Goal: Task Accomplishment & Management: Complete application form

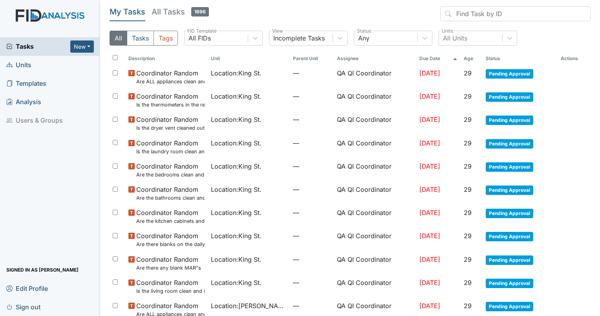
click at [21, 66] on span "Units" at bounding box center [18, 65] width 25 height 12
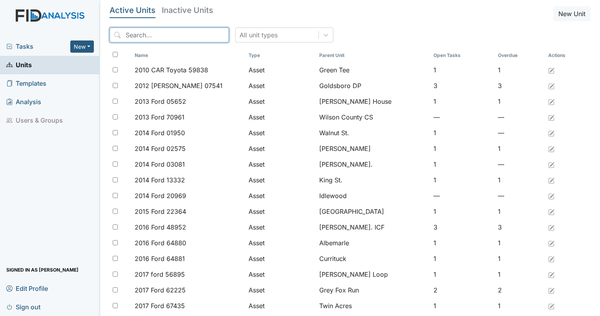
click at [169, 34] on input "search" at bounding box center [169, 34] width 119 height 15
drag, startPoint x: 0, startPoint y: 0, endPoint x: 169, endPoint y: 34, distance: 172.6
paste input "2.22 Are air filters clean and with correct date labeled? Answer View Tag Compl…"
type input "2.22 Are air filters clean and with correct date labeled? Answer View Tag Compl…"
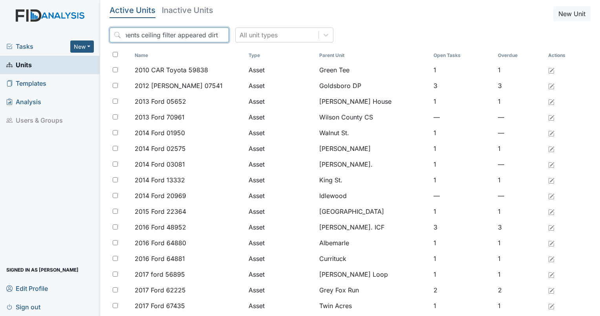
scroll to position [0, 295]
click at [204, 35] on input "2.22 Are air filters clean and with correct date labeled? Answer View Tag Compl…" at bounding box center [169, 34] width 119 height 15
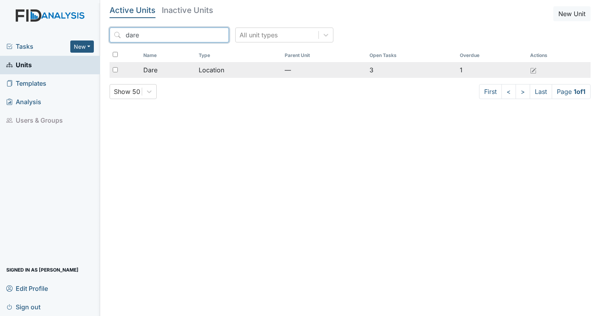
type input "dare"
click at [210, 68] on td "Location" at bounding box center [239, 70] width 86 height 16
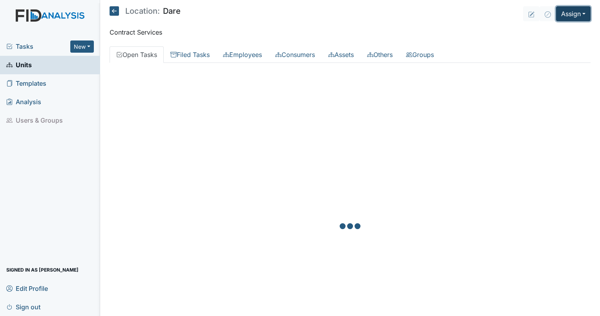
click at [571, 13] on button "Assign" at bounding box center [573, 13] width 35 height 15
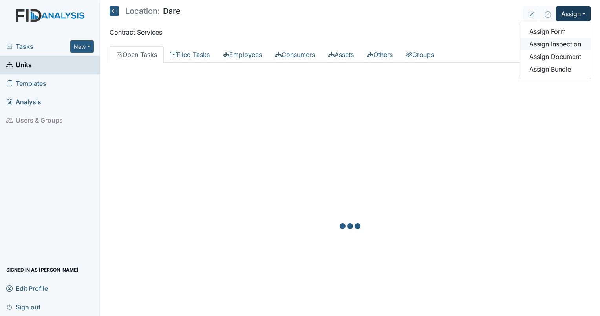
click at [551, 42] on link "Assign Inspection" at bounding box center [555, 44] width 71 height 13
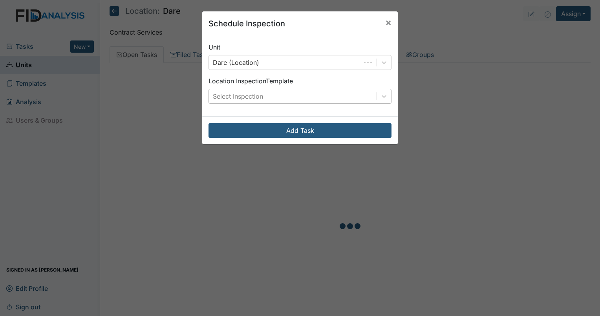
click at [253, 95] on div "Select Inspection" at bounding box center [238, 96] width 50 height 9
click at [265, 100] on div "Select Inspection" at bounding box center [293, 96] width 168 height 14
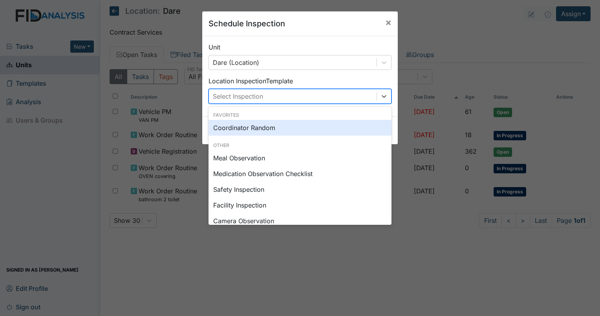
drag, startPoint x: 266, startPoint y: 99, endPoint x: 254, endPoint y: 126, distance: 29.4
click at [254, 126] on div "Coordinator Random" at bounding box center [300, 128] width 183 height 16
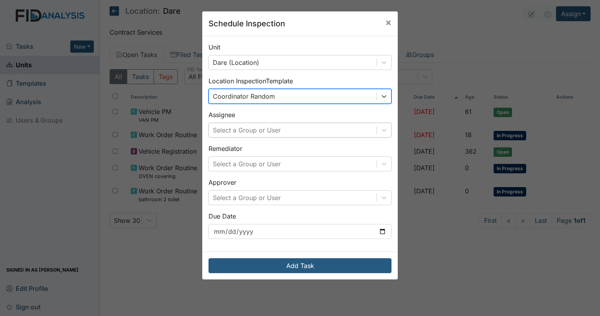
click at [257, 130] on div "Select a Group or User" at bounding box center [247, 129] width 68 height 9
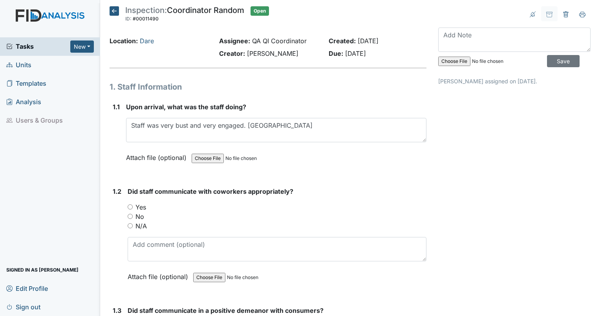
drag, startPoint x: 0, startPoint y: 0, endPoint x: 295, endPoint y: 128, distance: 321.0
click at [295, 128] on textarea "Staff was very bust and very engaged. Currituck" at bounding box center [276, 130] width 300 height 24
type textarea "Staff was very bust and very engaged. Currituck was also in the home as the reg…"
click at [132, 206] on input "Yes" at bounding box center [130, 206] width 5 height 5
radio input "true"
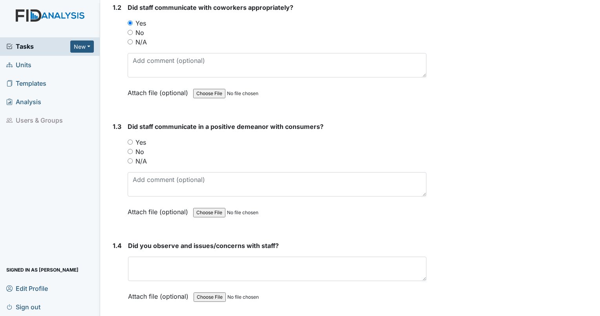
scroll to position [204, 0]
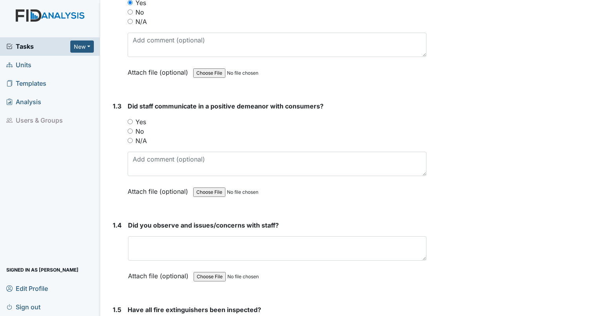
click at [128, 119] on input "Yes" at bounding box center [130, 121] width 5 height 5
radio input "true"
click at [128, 119] on input "Yes" at bounding box center [130, 121] width 5 height 5
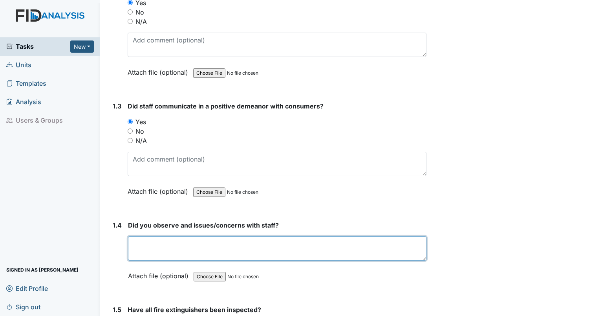
click at [178, 242] on textarea at bounding box center [277, 248] width 299 height 24
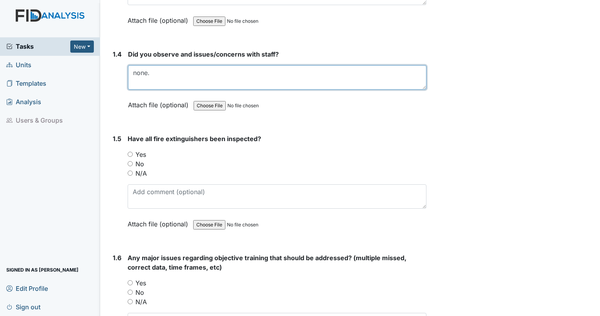
scroll to position [382, 0]
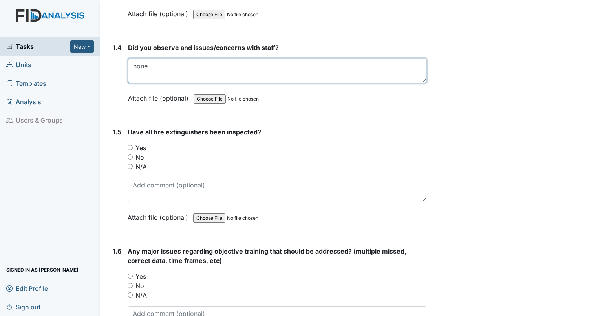
type textarea "none."
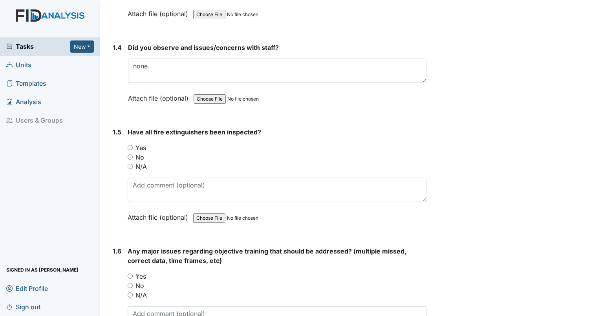
click at [131, 145] on input "Yes" at bounding box center [130, 147] width 5 height 5
radio input "true"
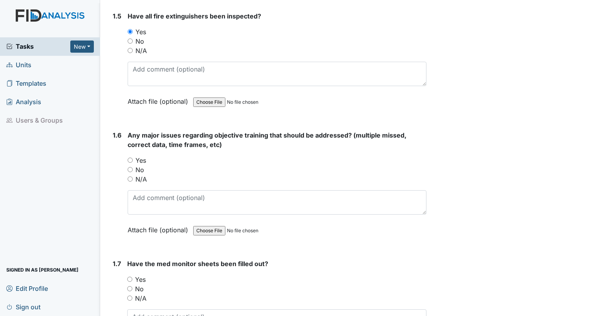
scroll to position [559, 0]
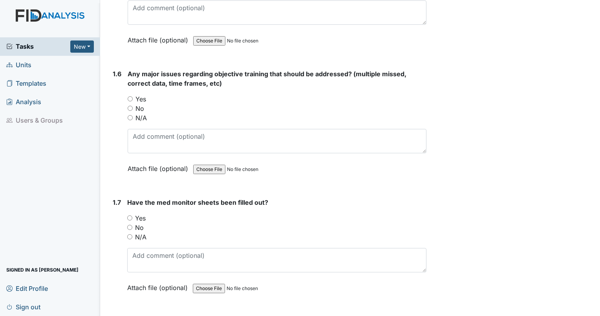
click at [129, 106] on input "No" at bounding box center [130, 108] width 5 height 5
radio input "true"
click at [129, 215] on input "Yes" at bounding box center [129, 217] width 5 height 5
radio input "true"
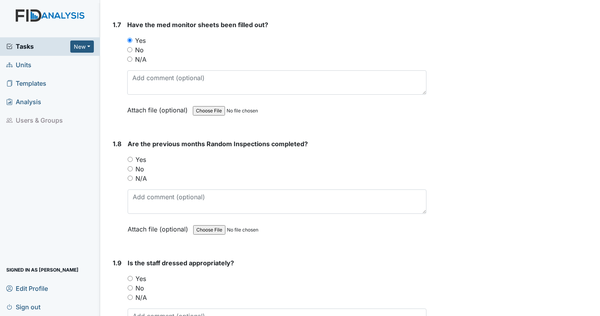
scroll to position [750, 0]
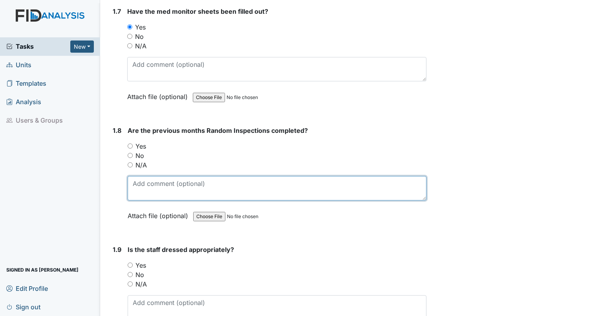
click at [150, 185] on textarea at bounding box center [277, 188] width 299 height 24
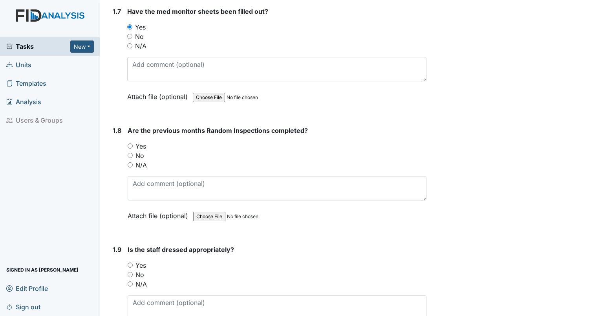
click at [130, 153] on input "No" at bounding box center [130, 155] width 5 height 5
radio input "true"
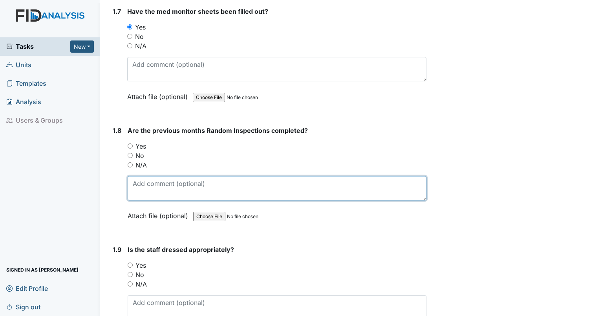
click at [150, 183] on textarea at bounding box center [277, 188] width 299 height 24
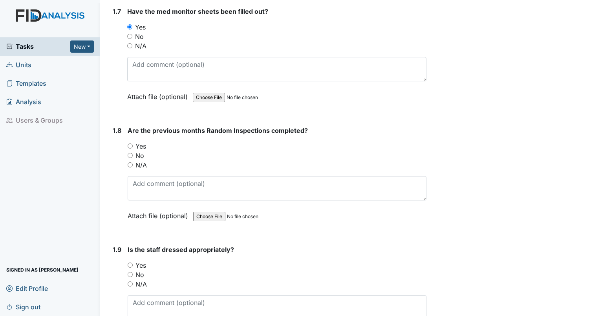
click at [129, 153] on input "No" at bounding box center [130, 155] width 5 height 5
radio input "true"
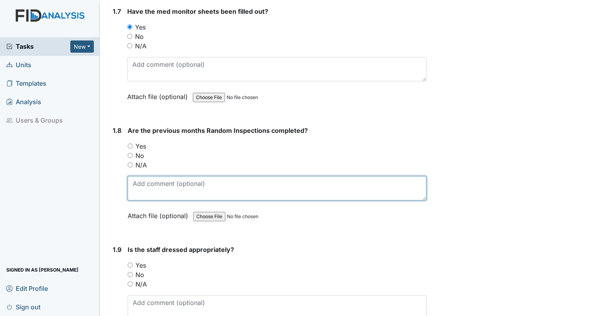
click at [147, 182] on textarea at bounding box center [277, 188] width 299 height 24
type textarea "No afternoon for August."
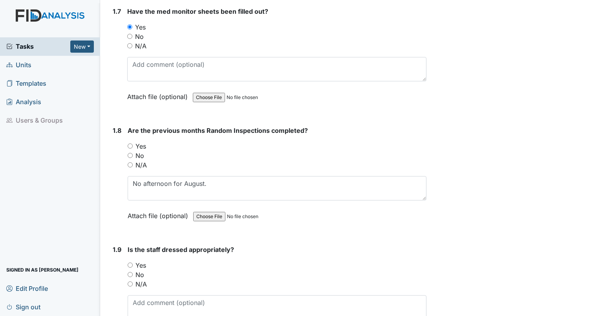
click at [132, 262] on input "Yes" at bounding box center [130, 264] width 5 height 5
radio input "true"
click at [132, 262] on input "Yes" at bounding box center [130, 264] width 5 height 5
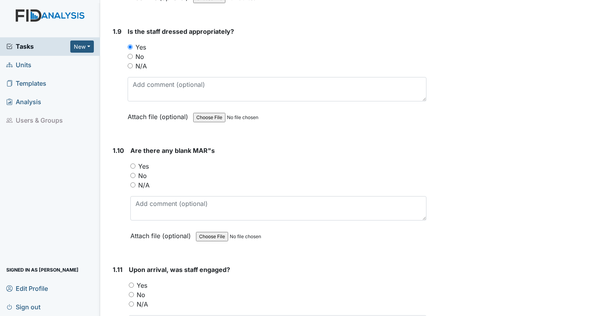
scroll to position [1009, 0]
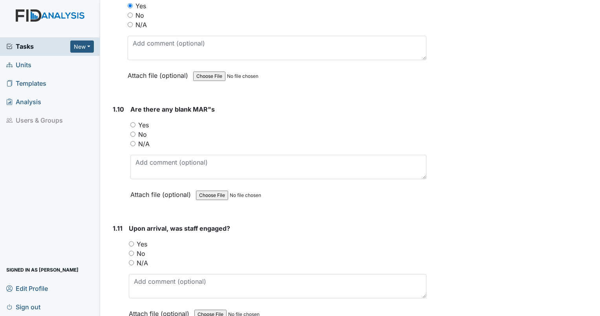
click at [131, 132] on input "No" at bounding box center [132, 134] width 5 height 5
radio input "true"
click at [131, 132] on input "No" at bounding box center [132, 134] width 5 height 5
click at [131, 241] on input "Yes" at bounding box center [131, 243] width 5 height 5
radio input "true"
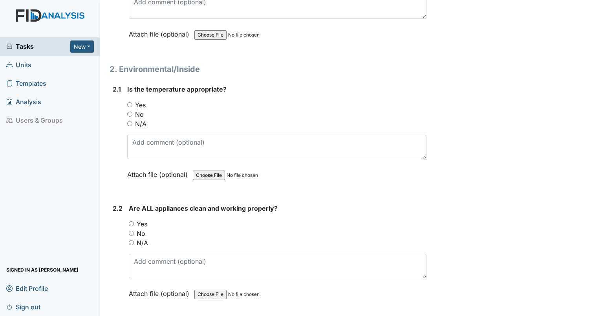
scroll to position [1302, 0]
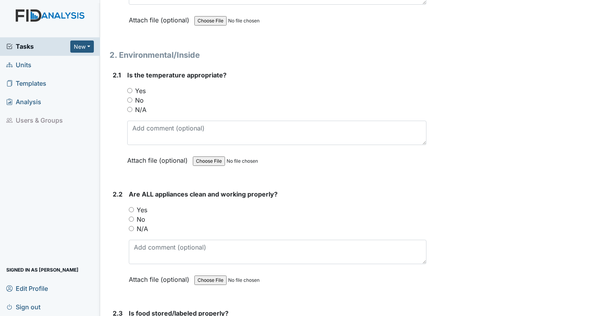
click at [128, 88] on input "Yes" at bounding box center [129, 90] width 5 height 5
radio input "true"
click at [131, 207] on input "Yes" at bounding box center [131, 209] width 5 height 5
radio input "true"
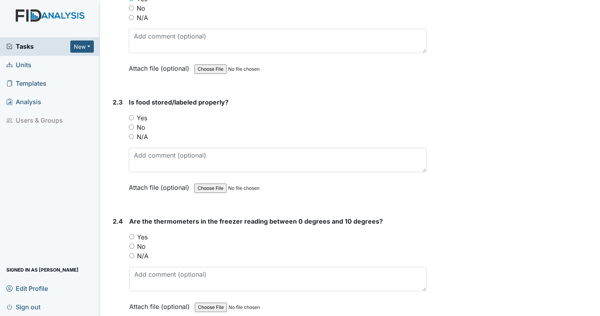
scroll to position [1561, 0]
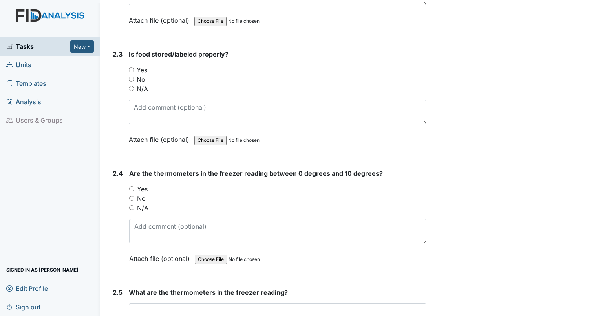
click at [130, 67] on input "Yes" at bounding box center [131, 69] width 5 height 5
radio input "true"
click at [131, 186] on input "Yes" at bounding box center [131, 188] width 5 height 5
radio input "true"
click at [160, 305] on textarea at bounding box center [278, 315] width 298 height 24
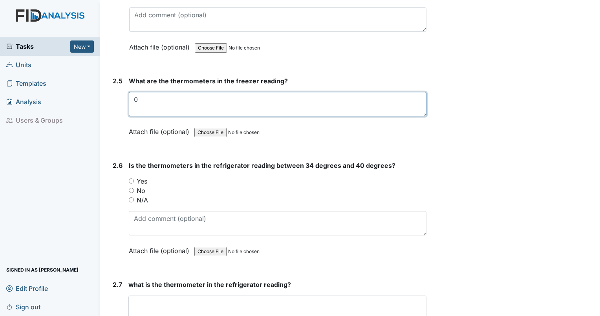
scroll to position [1813, 0]
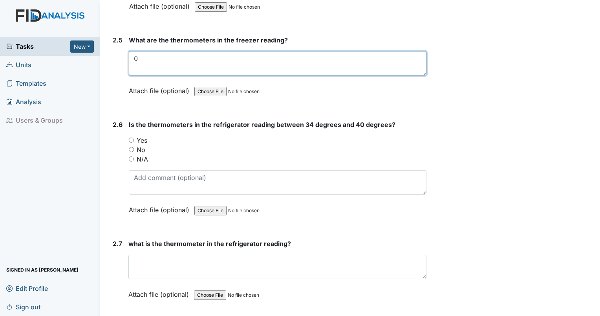
type textarea "0"
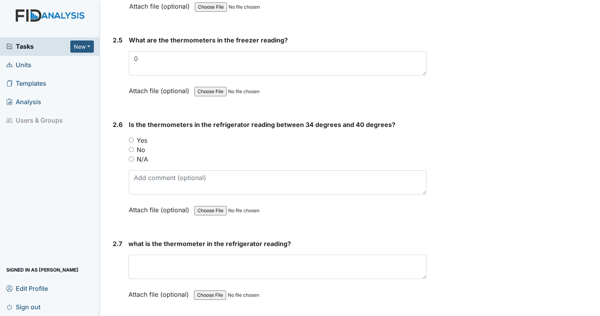
click at [130, 137] on input "Yes" at bounding box center [131, 139] width 5 height 5
radio input "true"
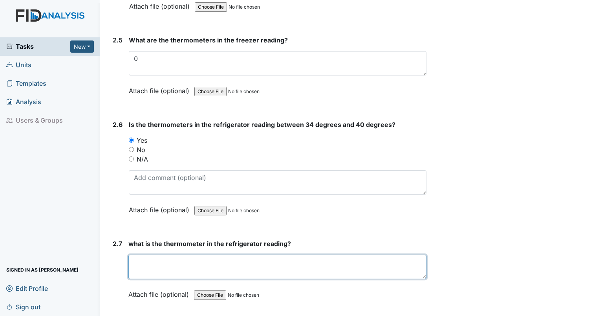
click at [172, 262] on textarea at bounding box center [277, 267] width 298 height 24
type textarea "2"
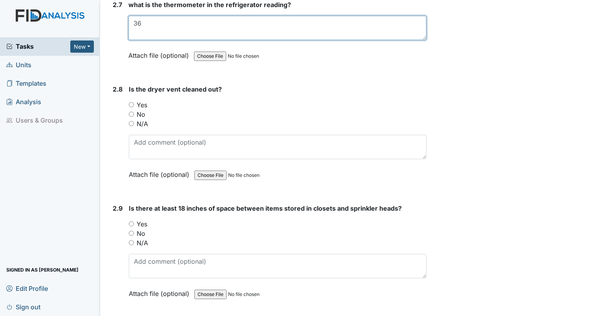
scroll to position [2066, 0]
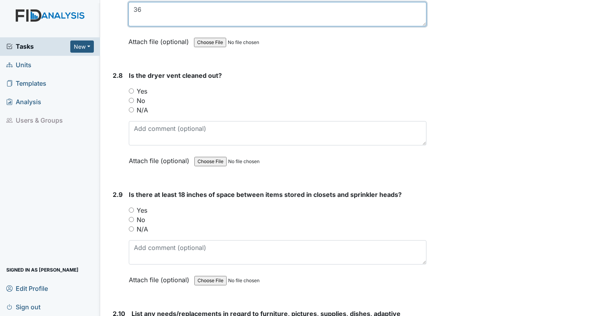
type textarea "36"
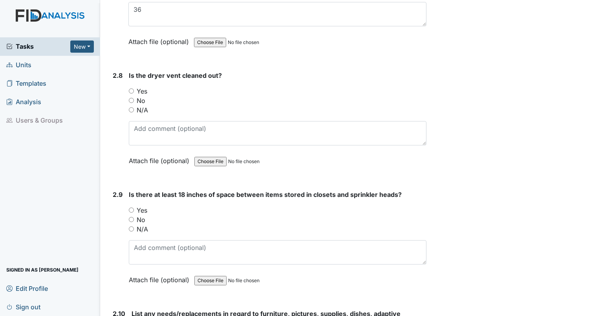
click at [131, 107] on input "N/A" at bounding box center [131, 109] width 5 height 5
radio input "true"
click at [131, 107] on input "N/A" at bounding box center [131, 109] width 5 height 5
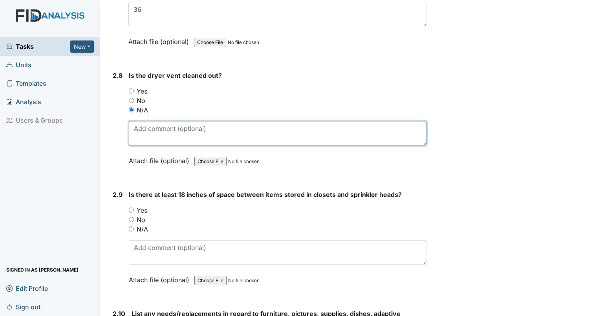
click at [144, 123] on textarea at bounding box center [278, 133] width 298 height 24
type textarea "clothes in dryer"
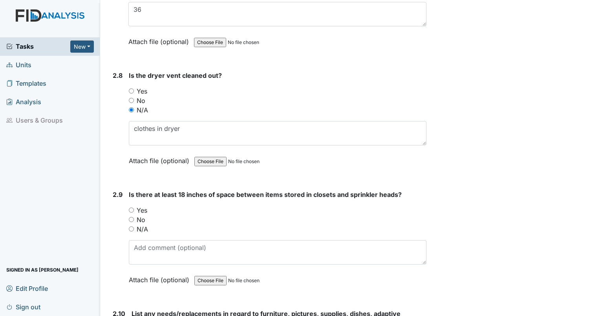
click at [131, 207] on input "Yes" at bounding box center [131, 209] width 5 height 5
radio input "true"
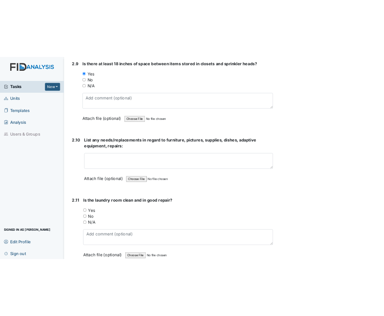
scroll to position [2325, 0]
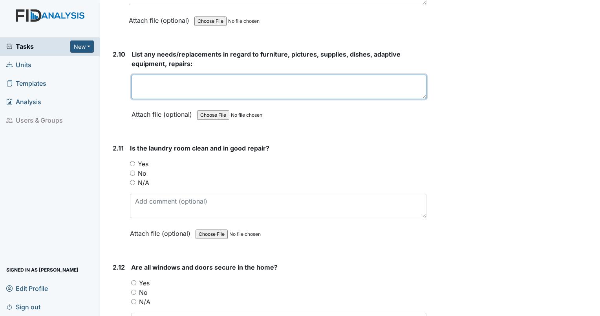
click at [257, 75] on textarea at bounding box center [279, 87] width 295 height 24
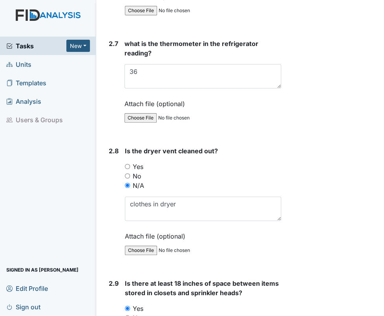
drag, startPoint x: 257, startPoint y: 75, endPoint x: 222, endPoint y: 27, distance: 59.0
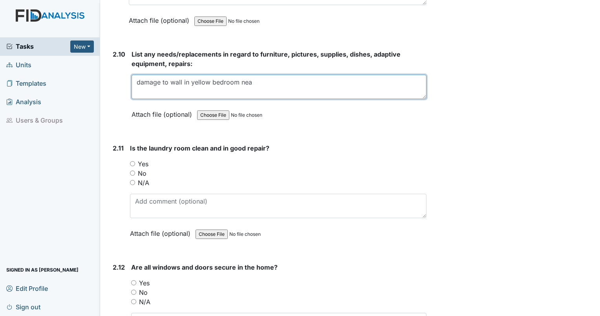
click at [251, 77] on textarea "damage to wall in yellow bedroom nea" at bounding box center [279, 87] width 295 height 24
type textarea "damage to wall in yellow bedroom near window. living room needs paint."
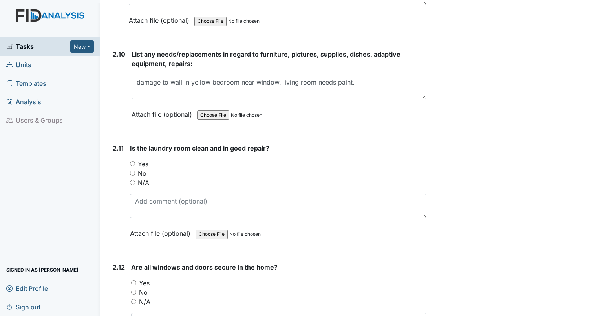
click at [127, 155] on div "2.11 Is the laundry room clean and in good repair? You must select one of the b…" at bounding box center [268, 196] width 317 height 106
click at [129, 156] on div "2.11 Is the laundry room clean and in good repair? You must select one of the b…" at bounding box center [268, 196] width 317 height 106
click at [130, 161] on input "Yes" at bounding box center [132, 163] width 5 height 5
radio input "true"
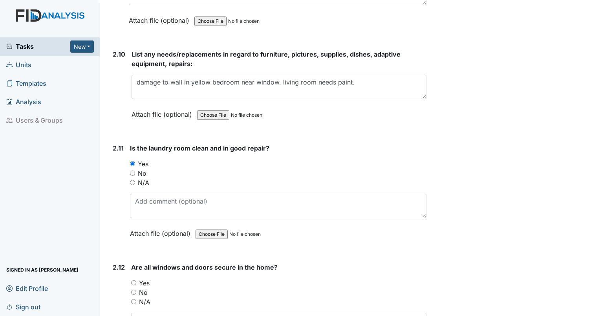
click at [135, 280] on input "Yes" at bounding box center [133, 282] width 5 height 5
radio input "true"
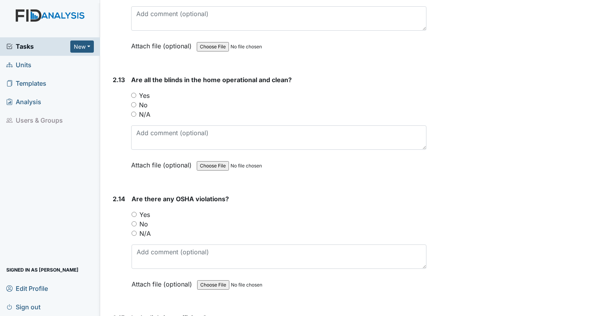
scroll to position [2639, 0]
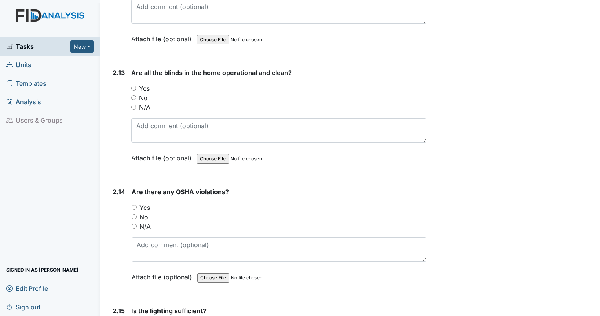
click at [132, 86] on input "Yes" at bounding box center [133, 88] width 5 height 5
radio input "true"
click at [135, 214] on input "No" at bounding box center [134, 216] width 5 height 5
radio input "true"
click at [135, 214] on input "No" at bounding box center [134, 216] width 5 height 5
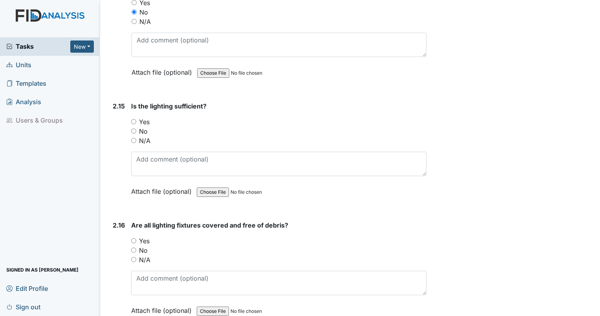
scroll to position [2857, 0]
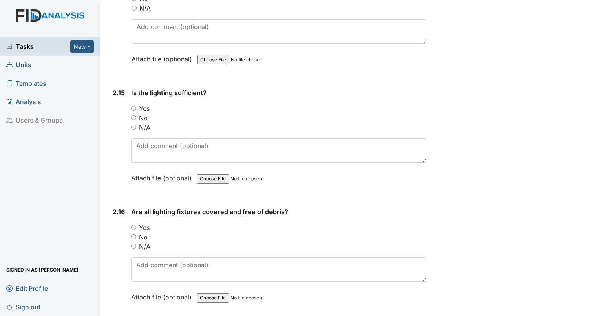
click at [131, 106] on input "Yes" at bounding box center [133, 108] width 5 height 5
radio input "true"
click at [131, 106] on input "Yes" at bounding box center [133, 108] width 5 height 5
click at [134, 225] on input "Yes" at bounding box center [133, 227] width 5 height 5
radio input "true"
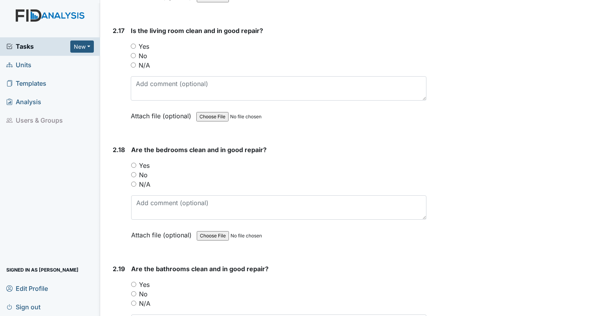
scroll to position [3150, 0]
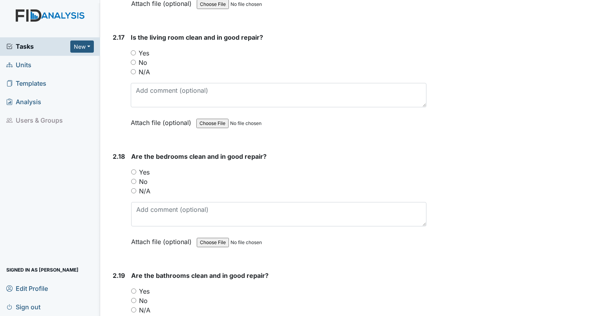
click at [132, 60] on input "No" at bounding box center [133, 62] width 5 height 5
radio input "true"
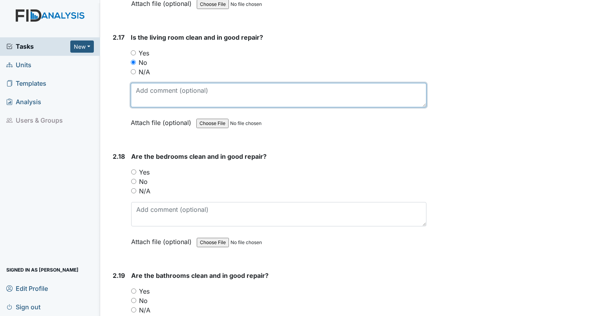
click at [154, 83] on textarea at bounding box center [279, 95] width 296 height 24
type textarea "paint needed at couch level."
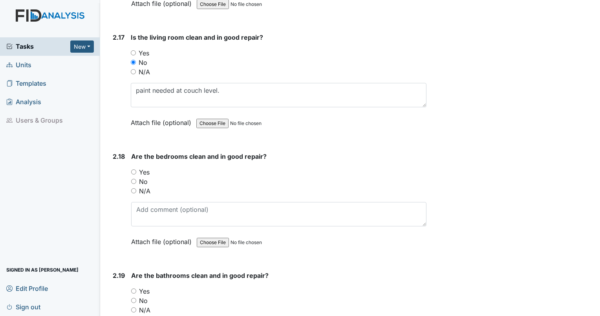
click at [134, 179] on input "No" at bounding box center [133, 181] width 5 height 5
radio input "true"
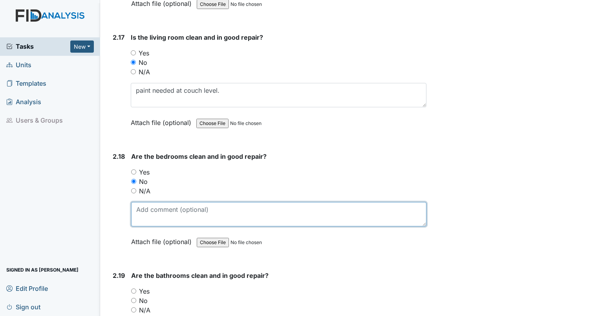
click at [148, 202] on textarea at bounding box center [278, 214] width 295 height 24
type textarea "small area of damage on wall in yellow bedroom near window. Needs paint."
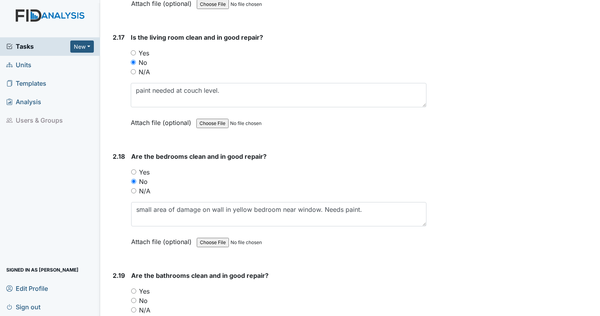
click at [133, 288] on input "Yes" at bounding box center [133, 290] width 5 height 5
radio input "true"
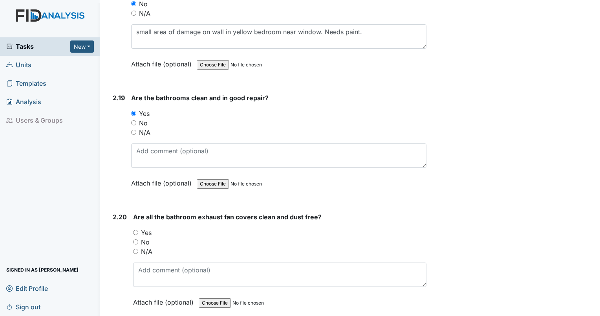
scroll to position [3348, 0]
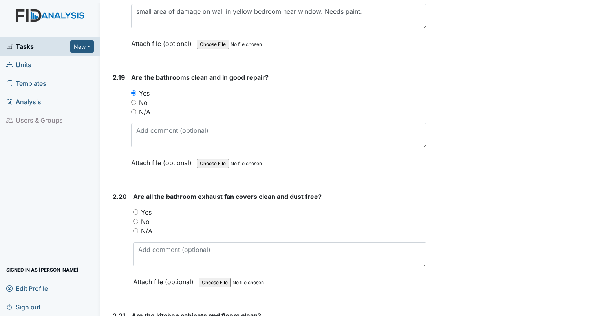
click at [135, 209] on input "Yes" at bounding box center [135, 211] width 5 height 5
radio input "true"
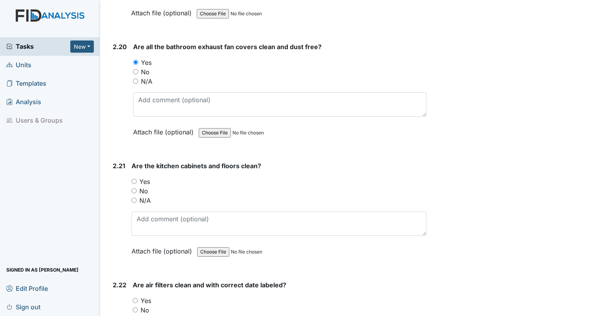
scroll to position [3505, 0]
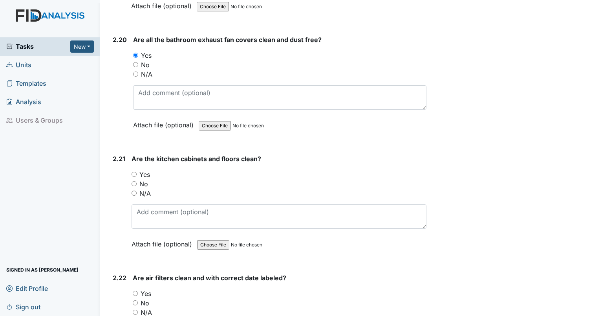
click at [133, 172] on input "Yes" at bounding box center [134, 174] width 5 height 5
radio input "true"
click at [136, 291] on input "Yes" at bounding box center [135, 293] width 5 height 5
radio input "true"
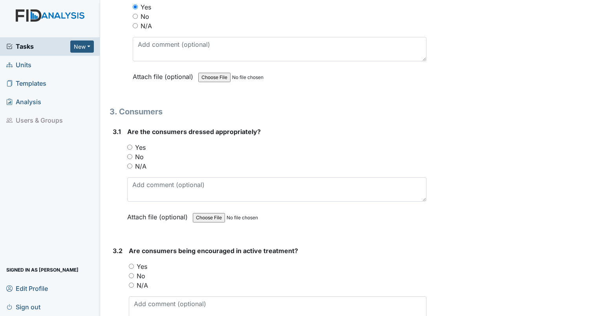
scroll to position [3784, 0]
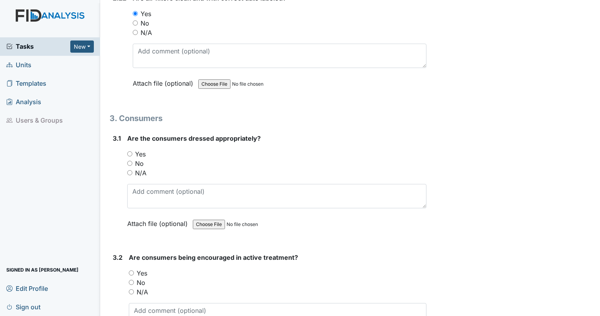
click at [131, 151] on input "Yes" at bounding box center [129, 153] width 5 height 5
radio input "true"
click at [131, 268] on div "Yes" at bounding box center [278, 272] width 298 height 9
click at [131, 270] on input "Yes" at bounding box center [131, 272] width 5 height 5
radio input "true"
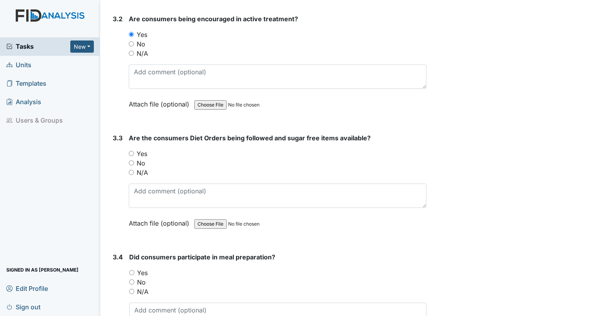
scroll to position [4016, 0]
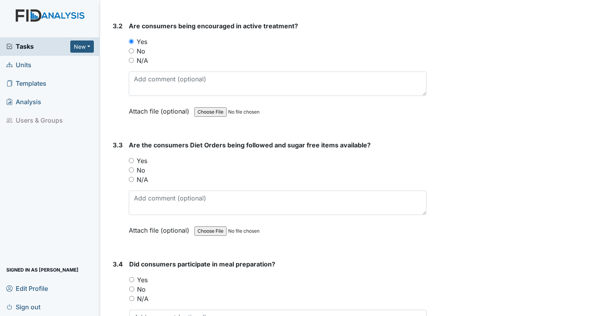
click at [132, 158] on input "Yes" at bounding box center [131, 160] width 5 height 5
radio input "true"
click at [131, 294] on div "N/A" at bounding box center [277, 298] width 297 height 9
click at [132, 286] on input "No" at bounding box center [131, 288] width 5 height 5
radio input "true"
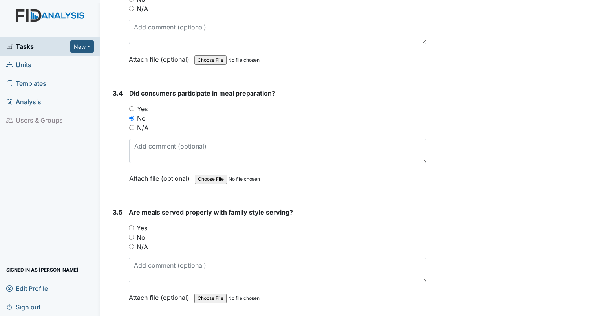
scroll to position [4179, 0]
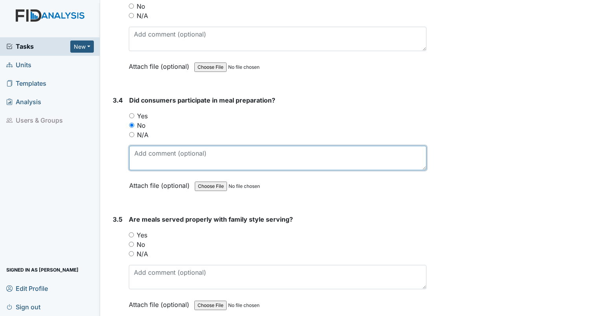
click at [173, 146] on textarea at bounding box center [277, 158] width 297 height 24
type textarea "Individuals in the home were not residents of that home."
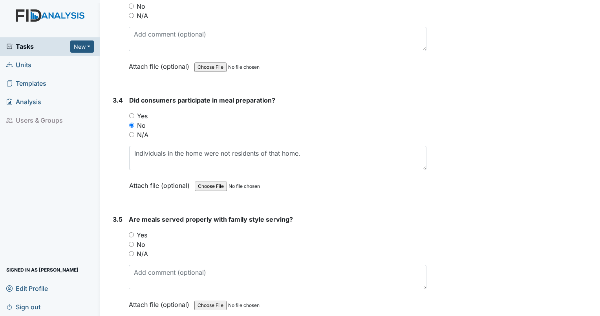
click at [132, 132] on input "N/A" at bounding box center [131, 134] width 5 height 5
radio input "true"
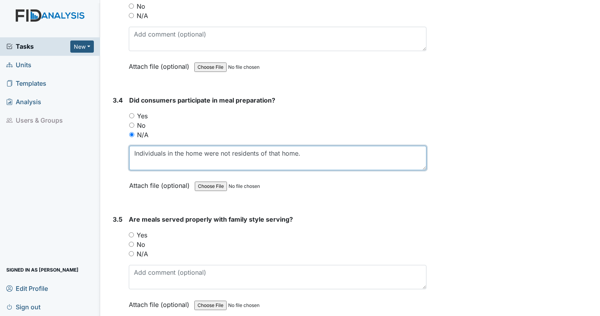
click at [305, 146] on textarea "Individuals in the home were not residents of that home." at bounding box center [277, 158] width 297 height 24
type textarea "Individuals in the home were not residents of that home. They were there for cl…"
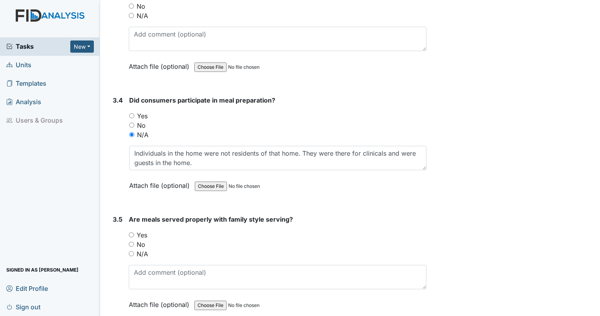
click at [131, 251] on input "N/A" at bounding box center [131, 253] width 5 height 5
radio input "true"
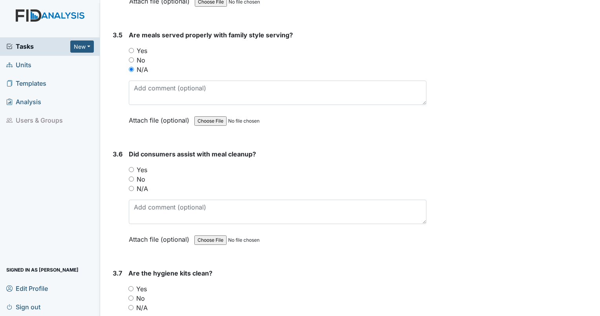
scroll to position [4412, 0]
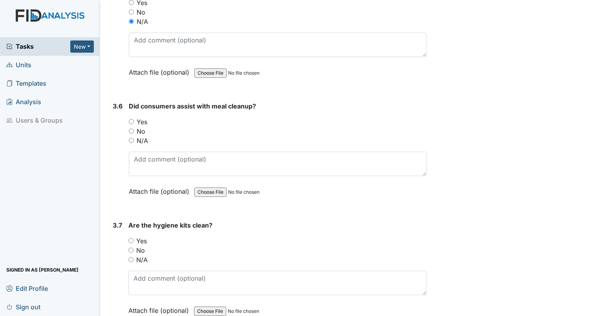
click at [131, 119] on input "Yes" at bounding box center [131, 121] width 5 height 5
radio input "true"
click at [130, 238] on input "Yes" at bounding box center [130, 240] width 5 height 5
radio input "true"
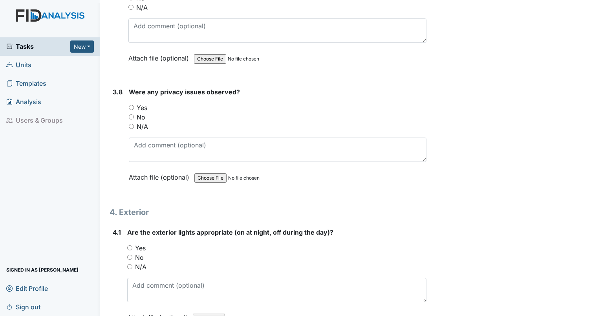
scroll to position [4677, 0]
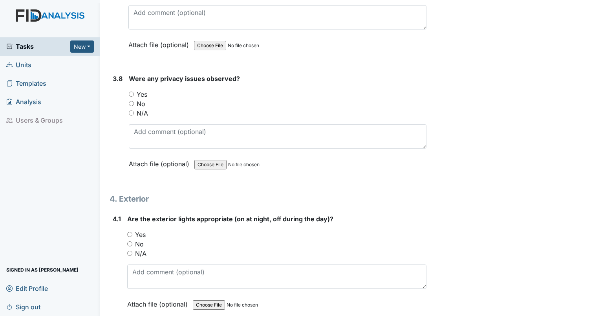
click at [131, 99] on div "No" at bounding box center [278, 103] width 298 height 9
click at [130, 101] on input "No" at bounding box center [131, 103] width 5 height 5
radio input "true"
click at [130, 232] on input "Yes" at bounding box center [129, 234] width 5 height 5
radio input "true"
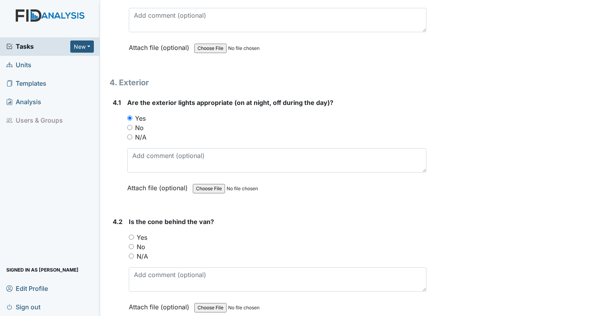
scroll to position [4861, 0]
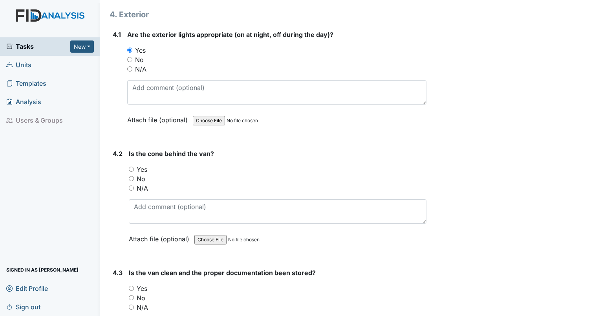
click at [131, 176] on input "No" at bounding box center [131, 178] width 5 height 5
radio input "true"
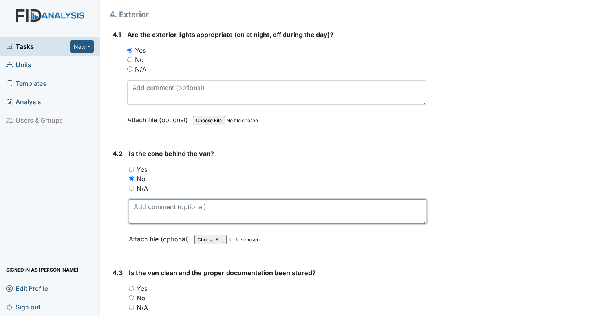
click at [147, 199] on textarea at bounding box center [278, 211] width 298 height 24
click at [150, 199] on textarea at bounding box center [278, 211] width 298 height 24
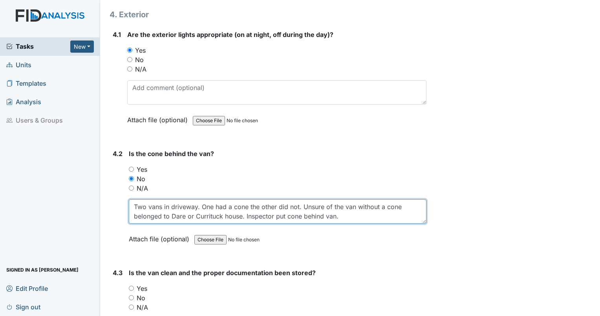
type textarea "Two vans in driveway. One had a cone the other did not. Unsure of the van witho…"
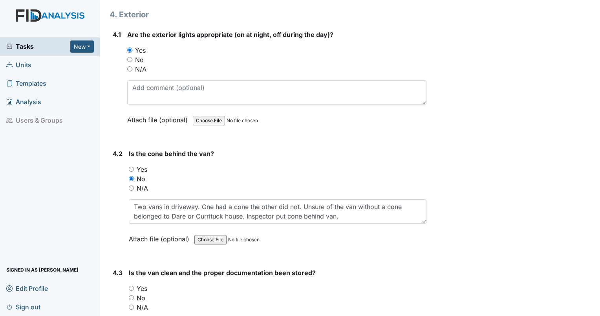
click at [129, 286] on input "Yes" at bounding box center [131, 288] width 5 height 5
radio input "true"
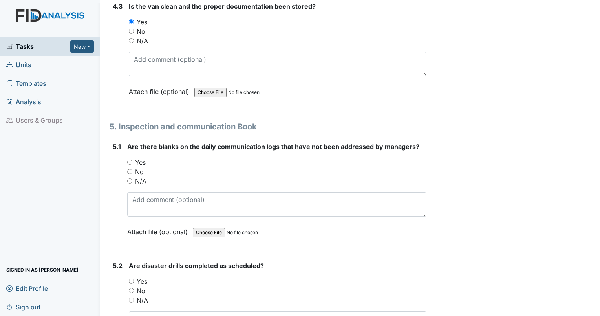
scroll to position [5114, 0]
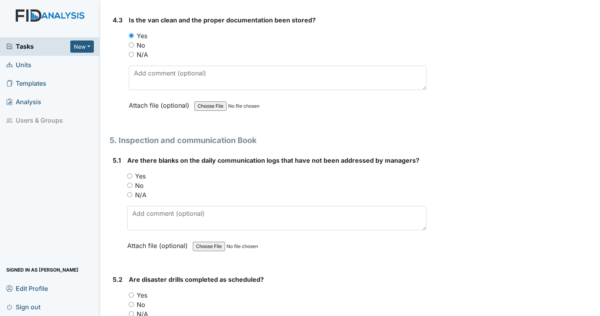
click at [127, 183] on input "No" at bounding box center [129, 185] width 5 height 5
radio input "true"
click at [127, 183] on input "No" at bounding box center [129, 185] width 5 height 5
click at [132, 311] on input "N/A" at bounding box center [131, 313] width 5 height 5
radio input "true"
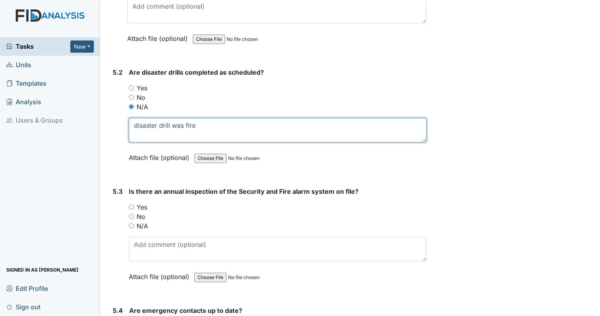
scroll to position [5362, 0]
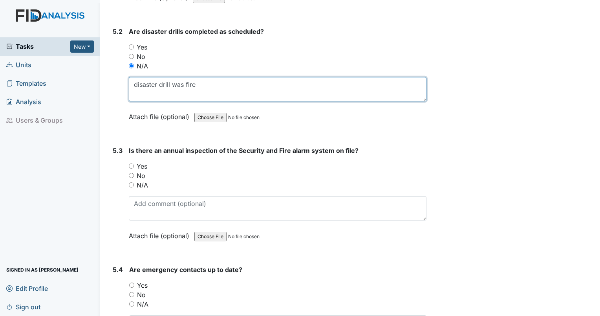
type textarea "disaster drill was fire"
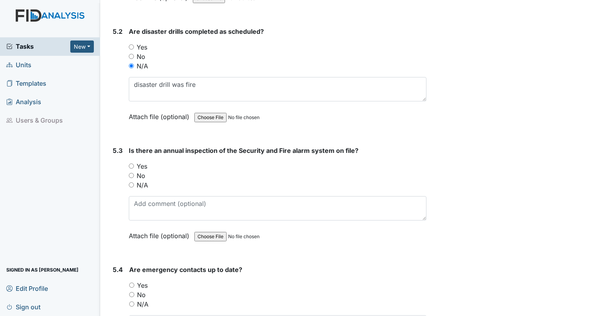
click at [130, 163] on input "Yes" at bounding box center [131, 165] width 5 height 5
radio input "true"
click at [130, 282] on input "Yes" at bounding box center [131, 284] width 5 height 5
radio input "true"
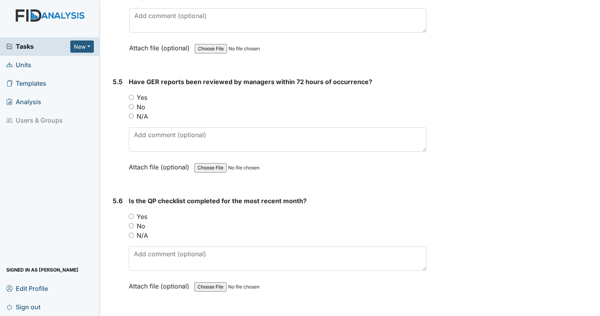
scroll to position [5703, 0]
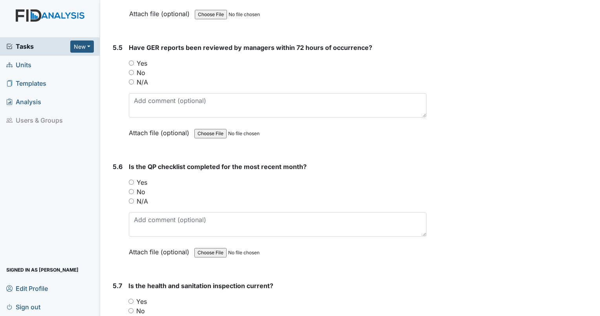
click at [132, 60] on input "Yes" at bounding box center [131, 62] width 5 height 5
radio input "true"
click at [132, 60] on input "Yes" at bounding box center [131, 62] width 5 height 5
click at [131, 198] on input "N/A" at bounding box center [131, 200] width 5 height 5
radio input "true"
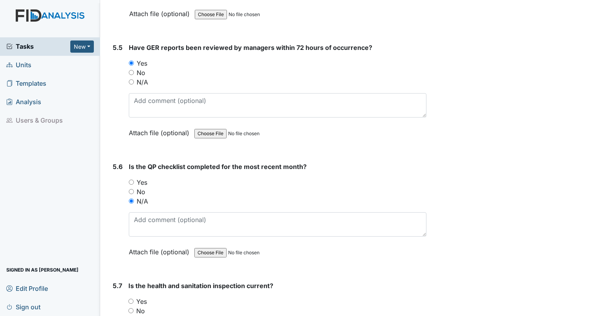
click at [129, 299] on input "Yes" at bounding box center [130, 301] width 5 height 5
radio input "true"
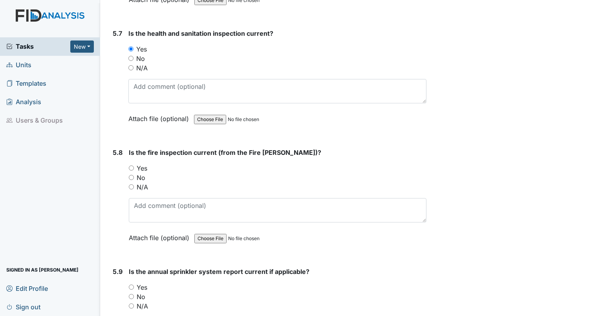
scroll to position [5962, 0]
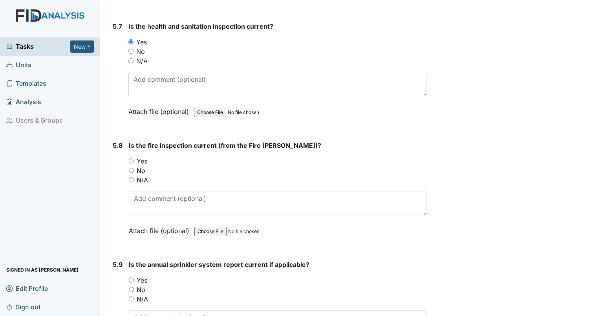
click at [130, 158] on input "Yes" at bounding box center [131, 160] width 5 height 5
radio input "true"
click at [132, 277] on input "Yes" at bounding box center [131, 279] width 5 height 5
radio input "true"
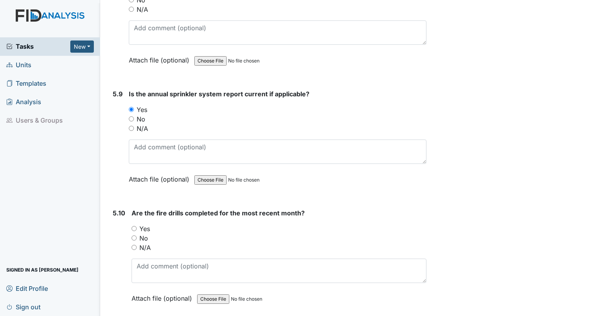
scroll to position [6143, 0]
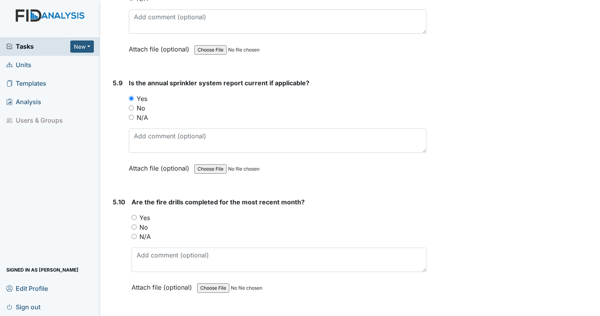
click at [133, 215] on input "Yes" at bounding box center [134, 217] width 5 height 5
radio input "true"
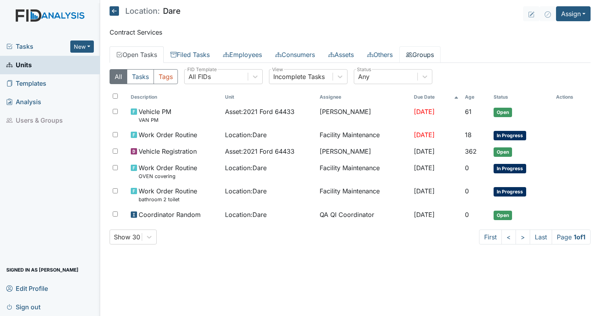
click at [436, 49] on link "Groups" at bounding box center [419, 54] width 41 height 16
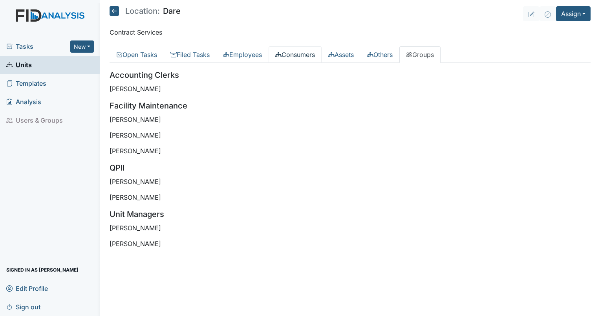
click at [291, 60] on link "Consumers" at bounding box center [295, 54] width 53 height 16
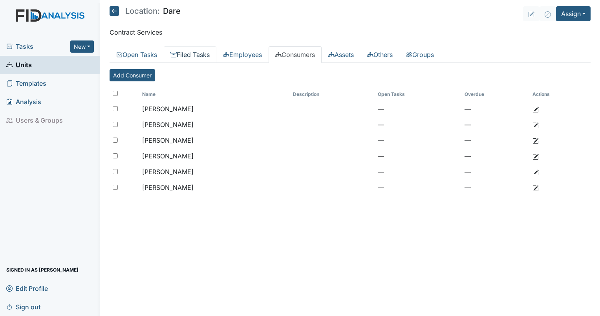
click at [195, 52] on link "Filed Tasks" at bounding box center [190, 54] width 53 height 16
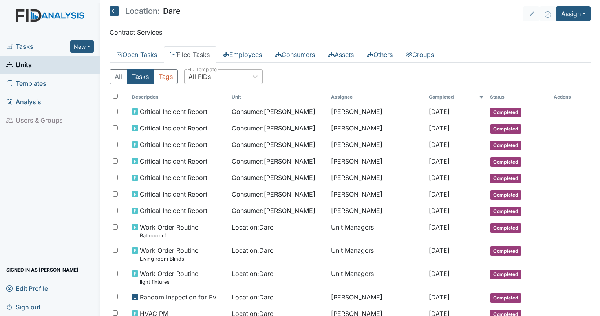
click at [203, 77] on div "All FIDs" at bounding box center [200, 76] width 22 height 9
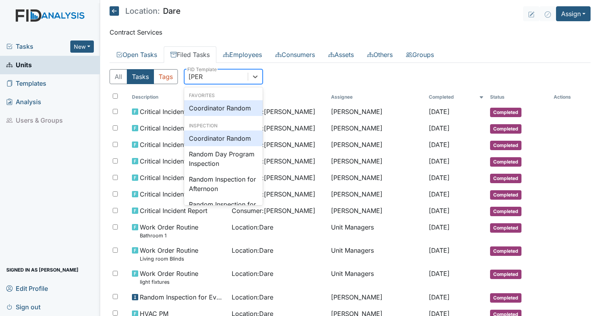
type input "random"
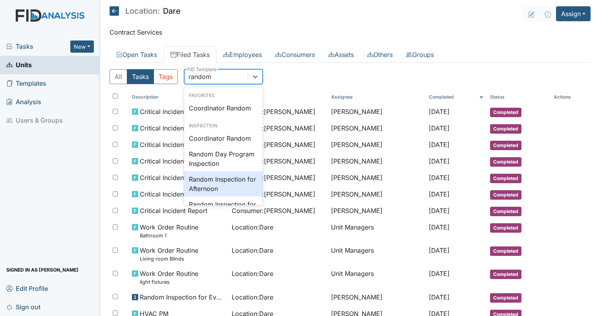
click at [215, 187] on div "Random Inspection for Afternoon" at bounding box center [223, 183] width 79 height 25
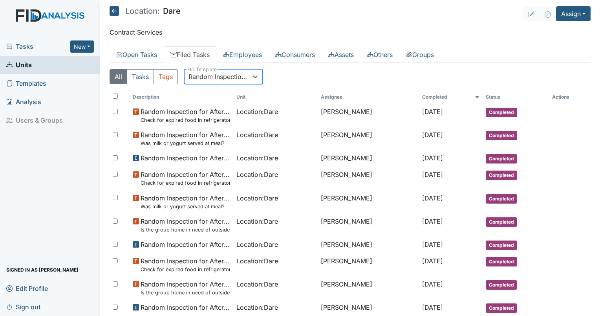
click at [233, 81] on div "Random Inspection for Afternoon" at bounding box center [216, 77] width 63 height 14
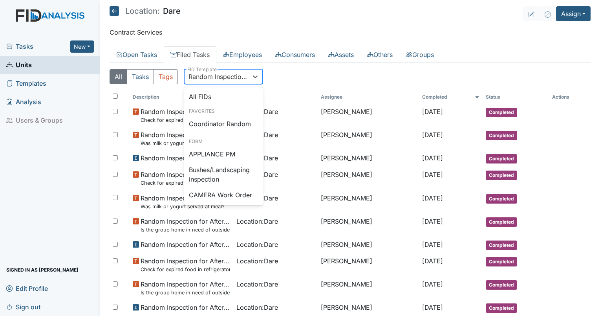
scroll to position [699, 0]
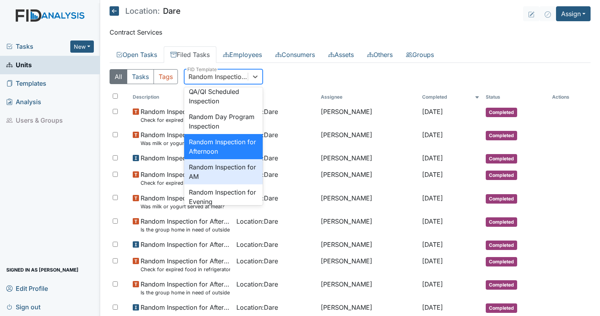
click at [220, 184] on div "Random Inspection for AM" at bounding box center [223, 171] width 79 height 25
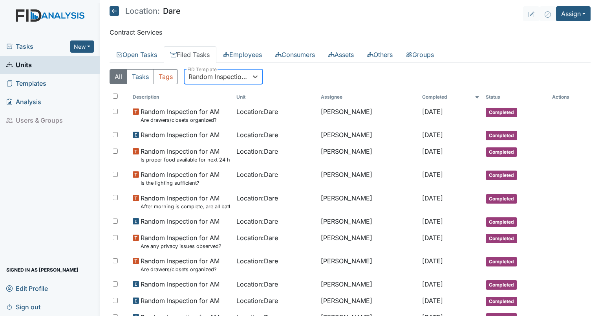
click at [204, 73] on div "Random Inspection for AM" at bounding box center [219, 76] width 60 height 9
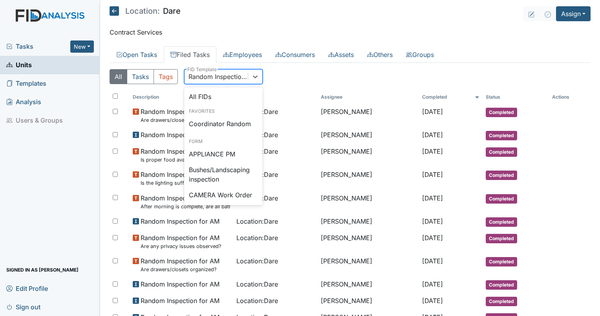
click at [220, 81] on div "Random Inspection for AM" at bounding box center [216, 77] width 63 height 14
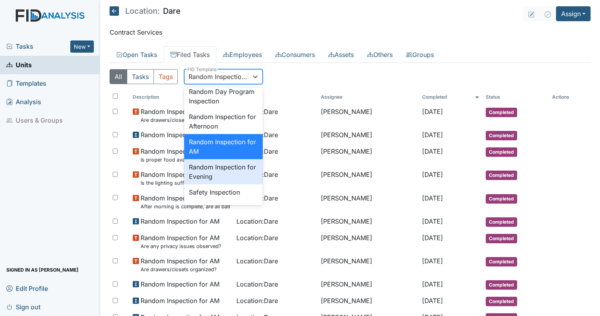
click at [227, 184] on div "Random Inspection for Evening" at bounding box center [223, 171] width 79 height 25
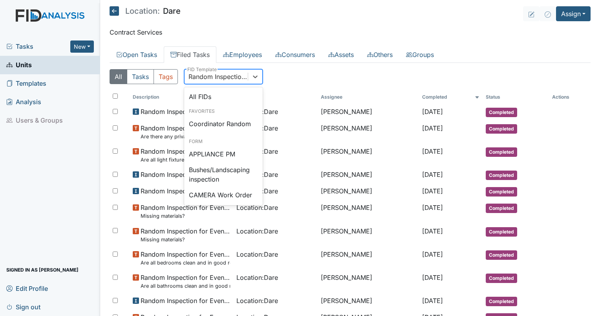
click at [210, 73] on div "Random Inspection for Evening" at bounding box center [219, 76] width 60 height 9
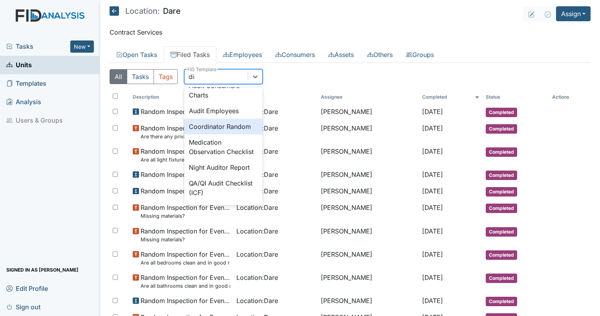
scroll to position [0, 0]
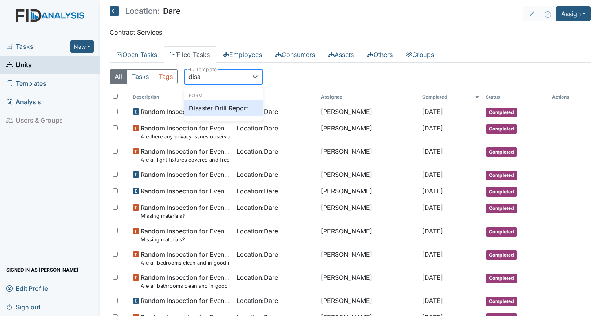
type input "disas"
click at [220, 110] on div "Disaster Drill Report" at bounding box center [223, 108] width 79 height 16
click at [231, 70] on div "Disaster Drill Report" at bounding box center [216, 77] width 63 height 14
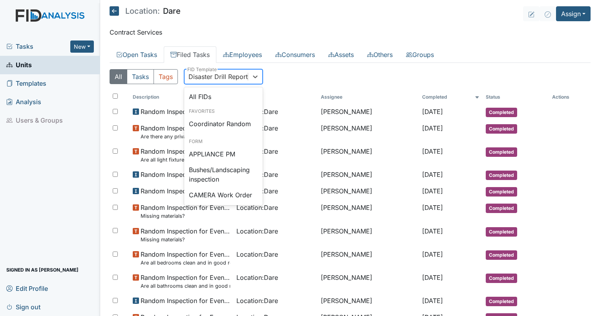
scroll to position [44, 0]
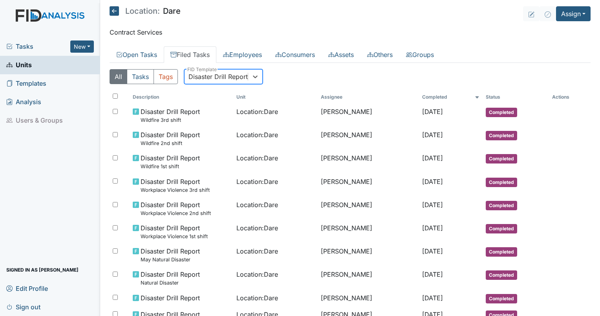
click at [233, 82] on div "Disaster Drill Report" at bounding box center [216, 77] width 63 height 14
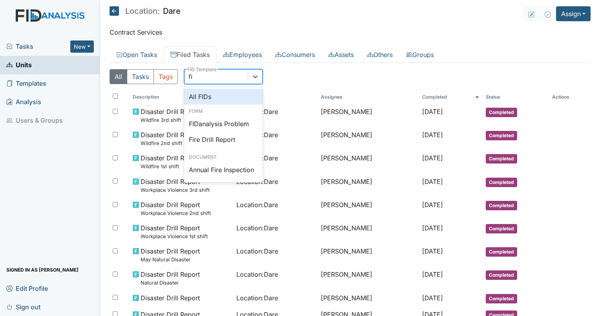
scroll to position [0, 0]
type input "fire"
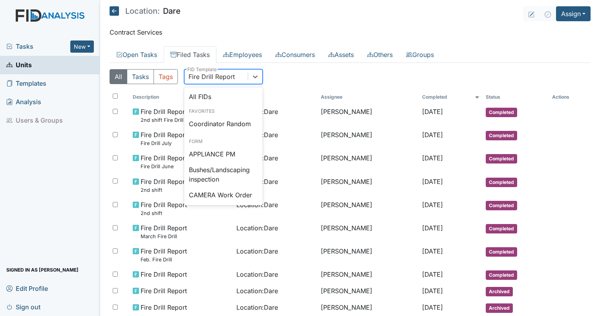
click at [225, 78] on div "Fire Drill Report" at bounding box center [212, 76] width 46 height 9
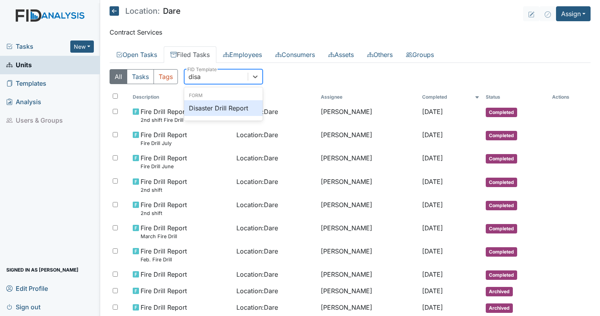
type input "disas"
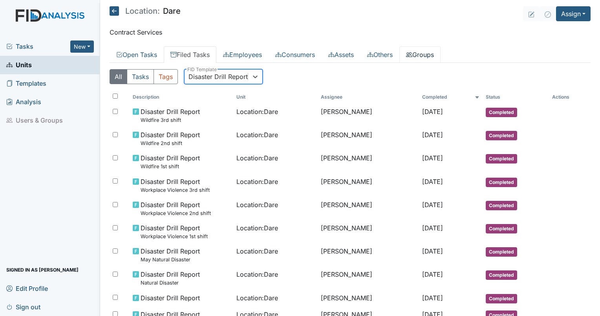
click at [436, 50] on link "Groups" at bounding box center [419, 54] width 41 height 16
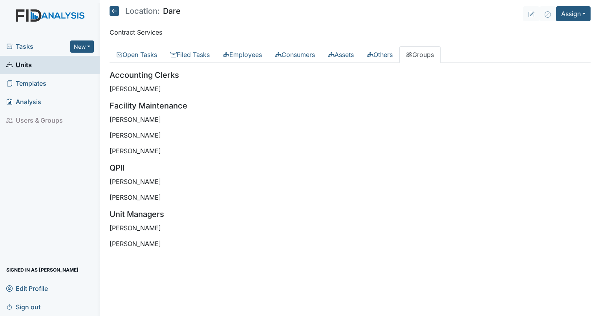
click at [61, 194] on div "Tasks New Form Inspection Document Bundle Units Templates Analysis Users & Grou…" at bounding box center [50, 176] width 100 height 278
click at [195, 55] on link "Filed Tasks" at bounding box center [190, 54] width 53 height 16
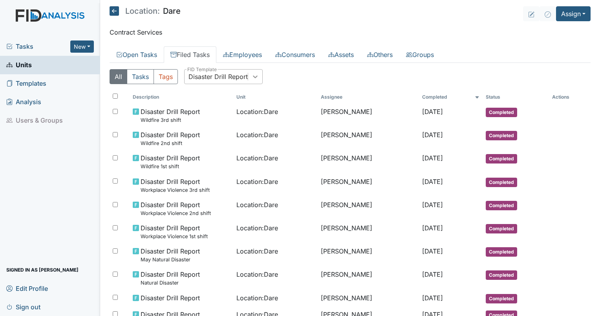
click at [255, 75] on icon at bounding box center [255, 77] width 8 height 8
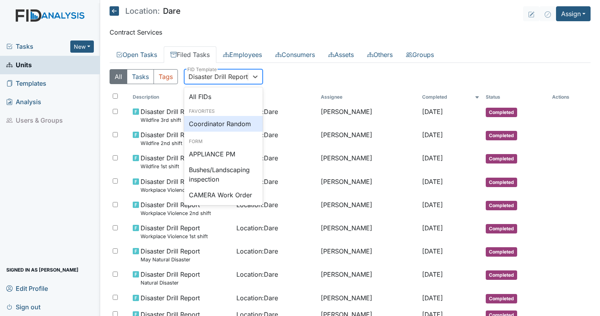
click at [233, 126] on div "Coordinator Random" at bounding box center [223, 124] width 79 height 16
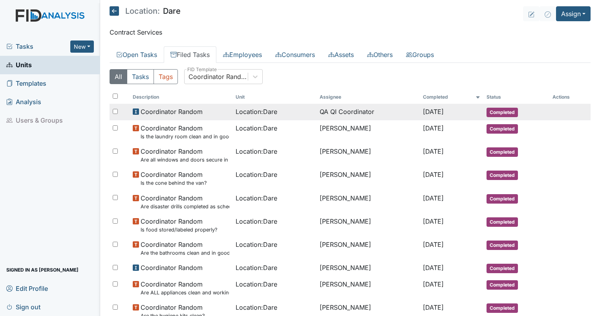
click at [236, 115] on span "Location : Dare" at bounding box center [257, 111] width 42 height 9
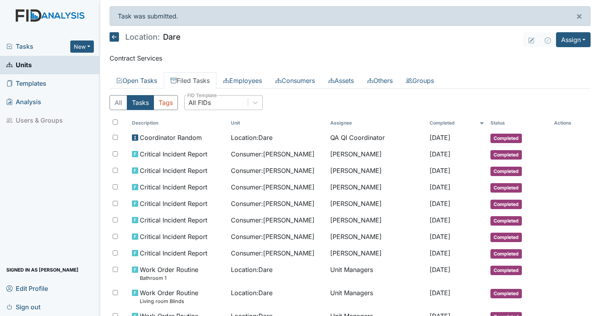
click at [231, 105] on div "All FIDs" at bounding box center [216, 102] width 63 height 14
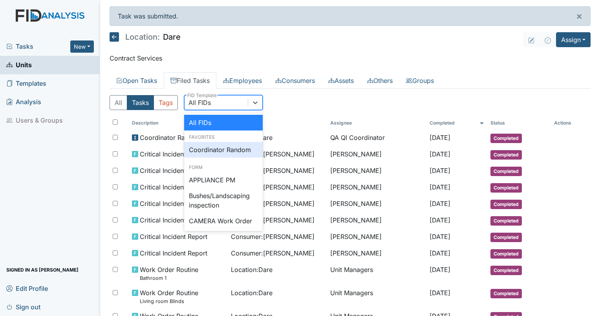
click at [221, 145] on div "Coordinator Random" at bounding box center [223, 150] width 79 height 16
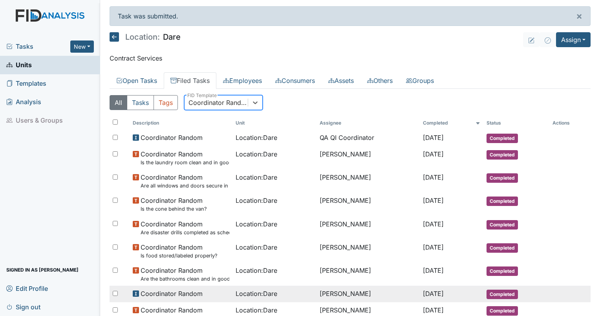
click at [333, 293] on td "[PERSON_NAME]" at bounding box center [368, 294] width 103 height 16
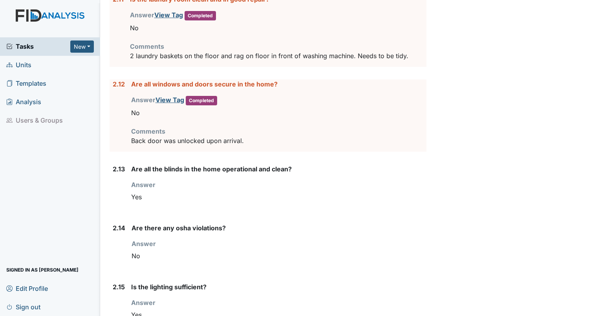
scroll to position [1381, 0]
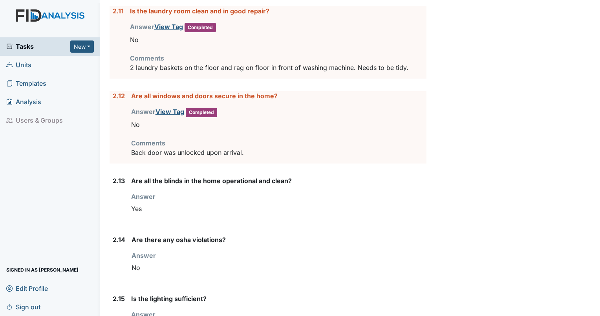
drag, startPoint x: 594, startPoint y: 131, endPoint x: 591, endPoint y: 154, distance: 23.4
click at [591, 154] on main "Inspection: Coordinator Random ID: #00011192 Completed Autosaving... Location: …" at bounding box center [350, 158] width 500 height 316
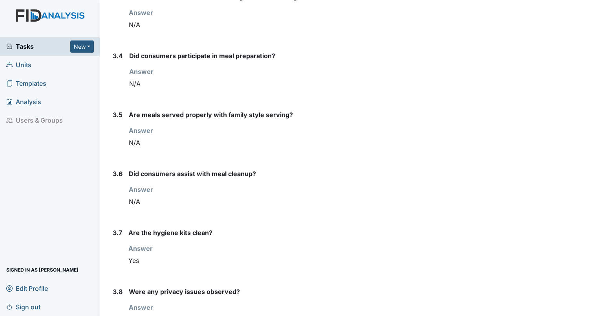
scroll to position [2357, 0]
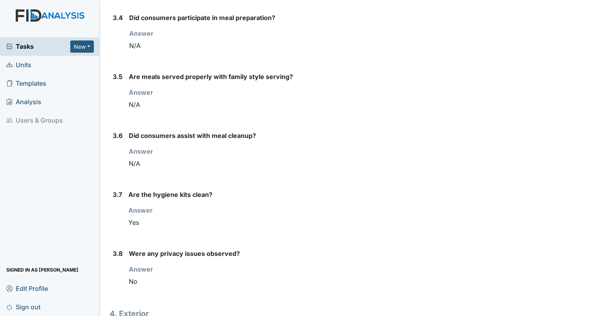
drag, startPoint x: 592, startPoint y: 218, endPoint x: 588, endPoint y: 244, distance: 25.8
click at [588, 244] on main "Inspection: Coordinator Random ID: #00011192 Completed Autosaving... Location: …" at bounding box center [350, 158] width 500 height 316
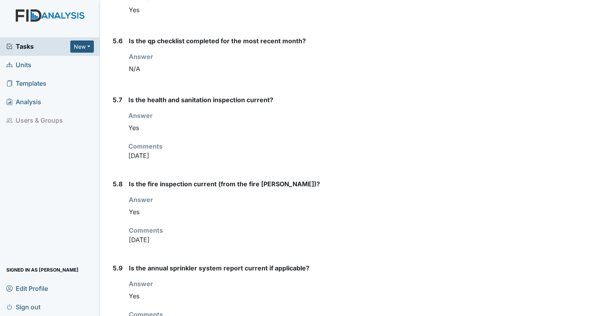
scroll to position [3288, 0]
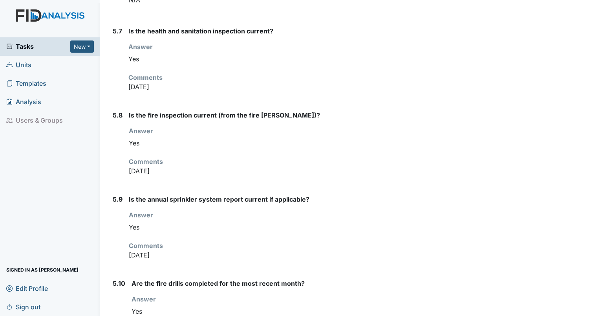
drag, startPoint x: 586, startPoint y: 286, endPoint x: 587, endPoint y: 304, distance: 18.9
drag, startPoint x: 587, startPoint y: 304, endPoint x: 595, endPoint y: 194, distance: 110.6
click at [595, 194] on main "Inspection: Coordinator Random ID: #00011192 Completed Autosaving... Location: …" at bounding box center [350, 158] width 500 height 316
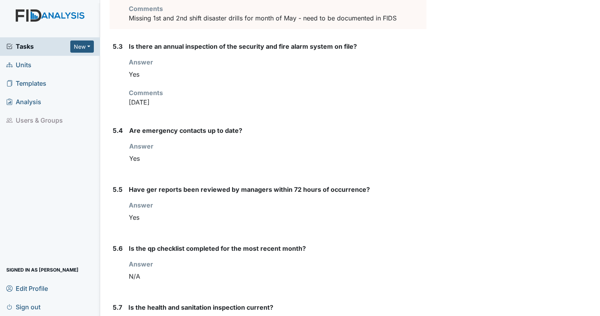
scroll to position [2735, 0]
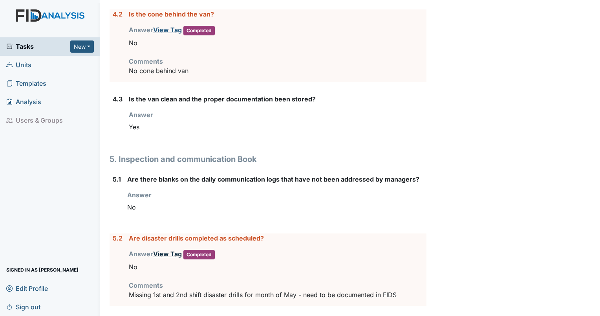
click at [167, 250] on link "View Tag" at bounding box center [167, 254] width 29 height 8
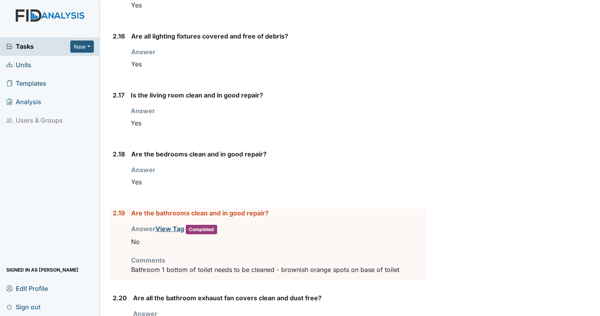
scroll to position [1700, 0]
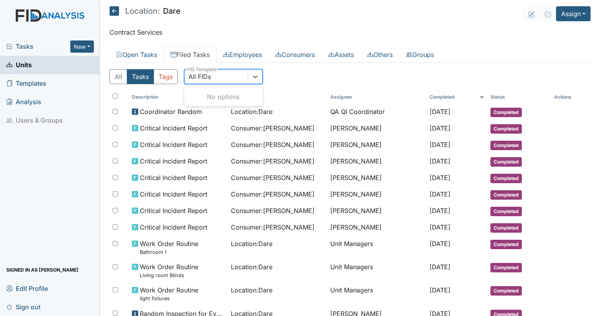
click at [231, 80] on div "All FIDs" at bounding box center [216, 77] width 63 height 14
click at [231, 79] on div "All FIDs" at bounding box center [216, 77] width 63 height 14
click at [253, 76] on icon at bounding box center [255, 77] width 8 height 8
click at [186, 52] on link "Filed Tasks" at bounding box center [190, 54] width 53 height 16
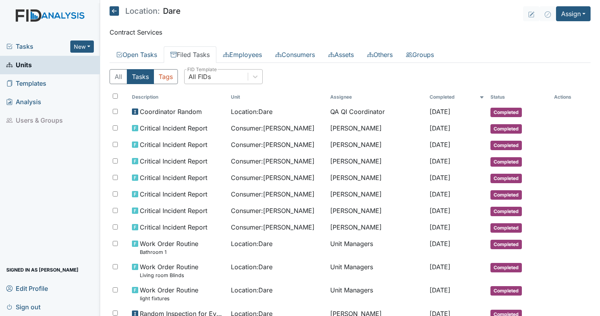
click at [209, 79] on div "All FIDs" at bounding box center [200, 76] width 22 height 9
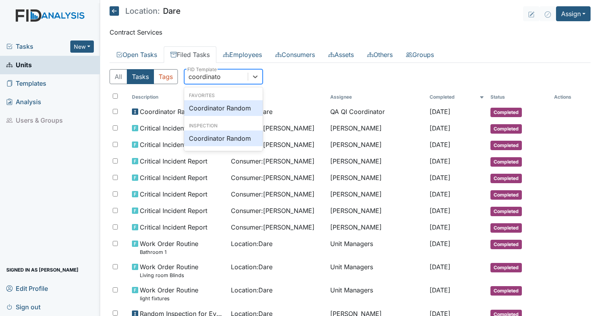
type input "coordinator"
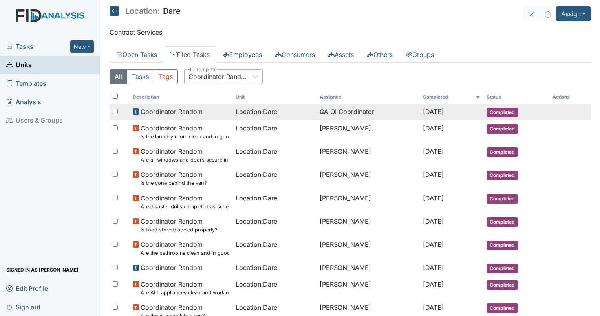
click at [251, 114] on span "Location : Dare" at bounding box center [257, 111] width 42 height 9
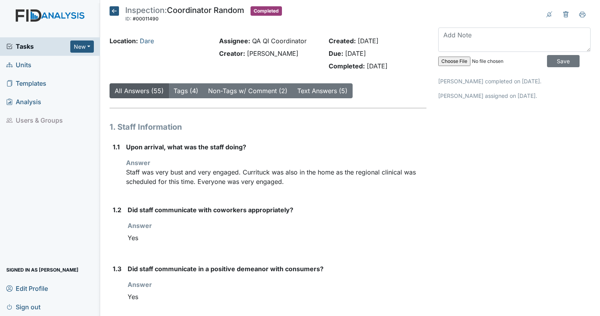
scroll to position [544, 0]
